Goal: Information Seeking & Learning: Find specific fact

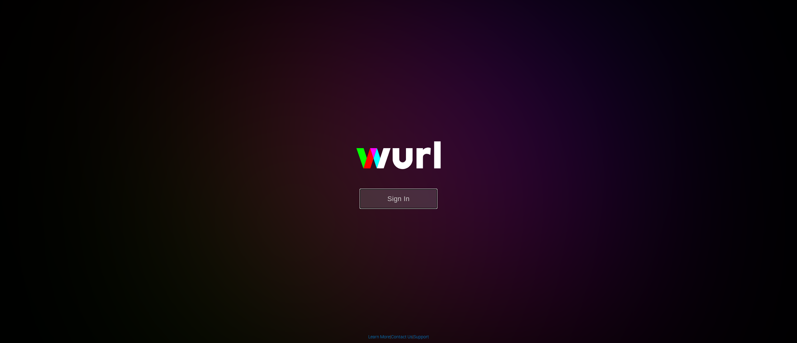
click at [390, 198] on button "Sign In" at bounding box center [399, 199] width 78 height 20
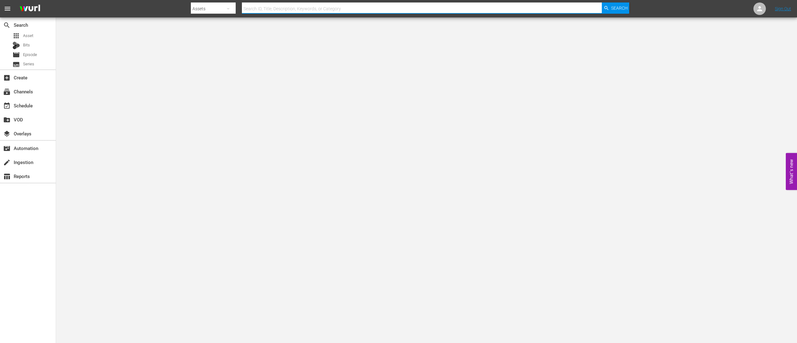
click at [262, 11] on input "text" at bounding box center [422, 8] width 360 height 15
type input "pdrp"
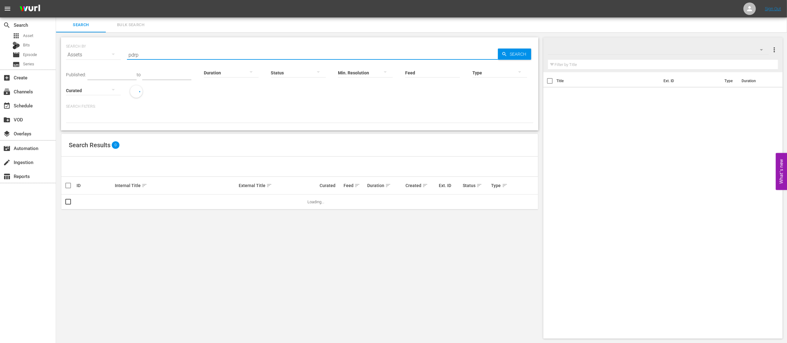
click at [162, 57] on input "pdrp" at bounding box center [312, 54] width 371 height 15
type input "pdrp02"
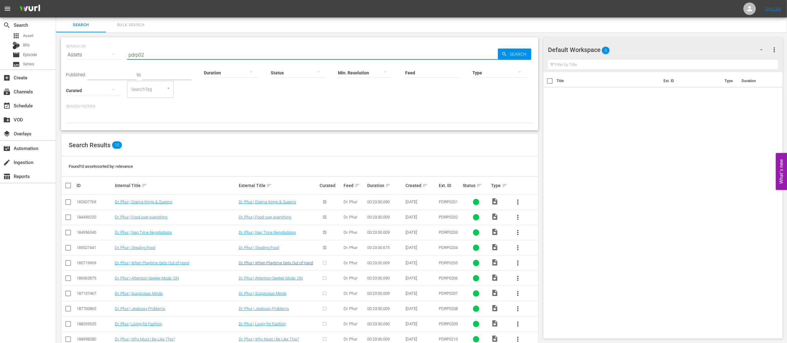
scroll to position [17, 0]
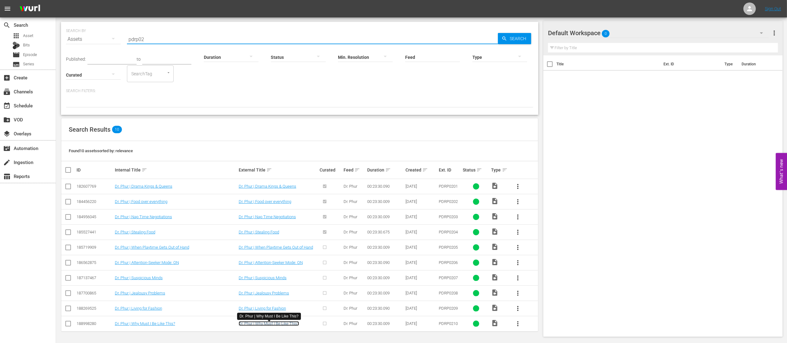
click at [263, 171] on link "Dr. Phur | Why Must I Be Like This?" at bounding box center [269, 323] width 60 height 5
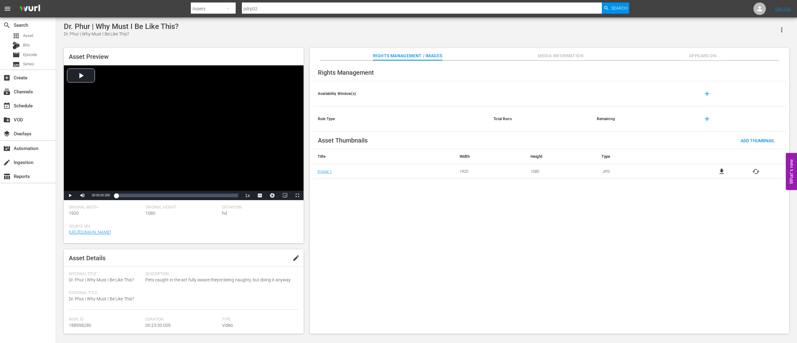
click at [398, 56] on span "Media Information" at bounding box center [560, 56] width 47 height 8
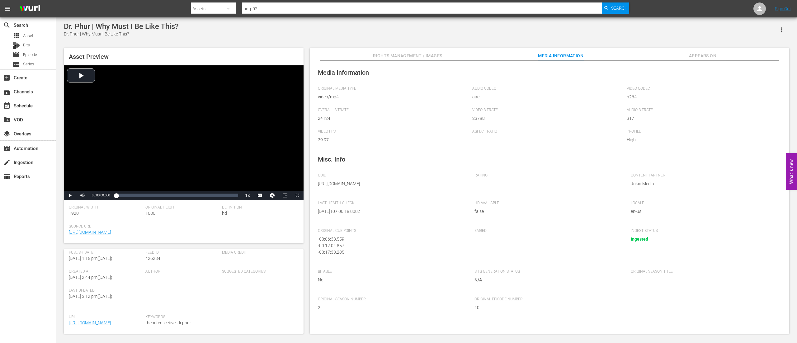
scroll to position [118, 0]
click at [70, 171] on span "Video Player" at bounding box center [70, 196] width 0 height 0
click at [180, 171] on div "00:12:13.780" at bounding box center [180, 195] width 0 height 6
click at [230, 171] on div "00:22:00.084" at bounding box center [230, 195] width 0 height 6
